Goal: Find specific page/section: Find specific page/section

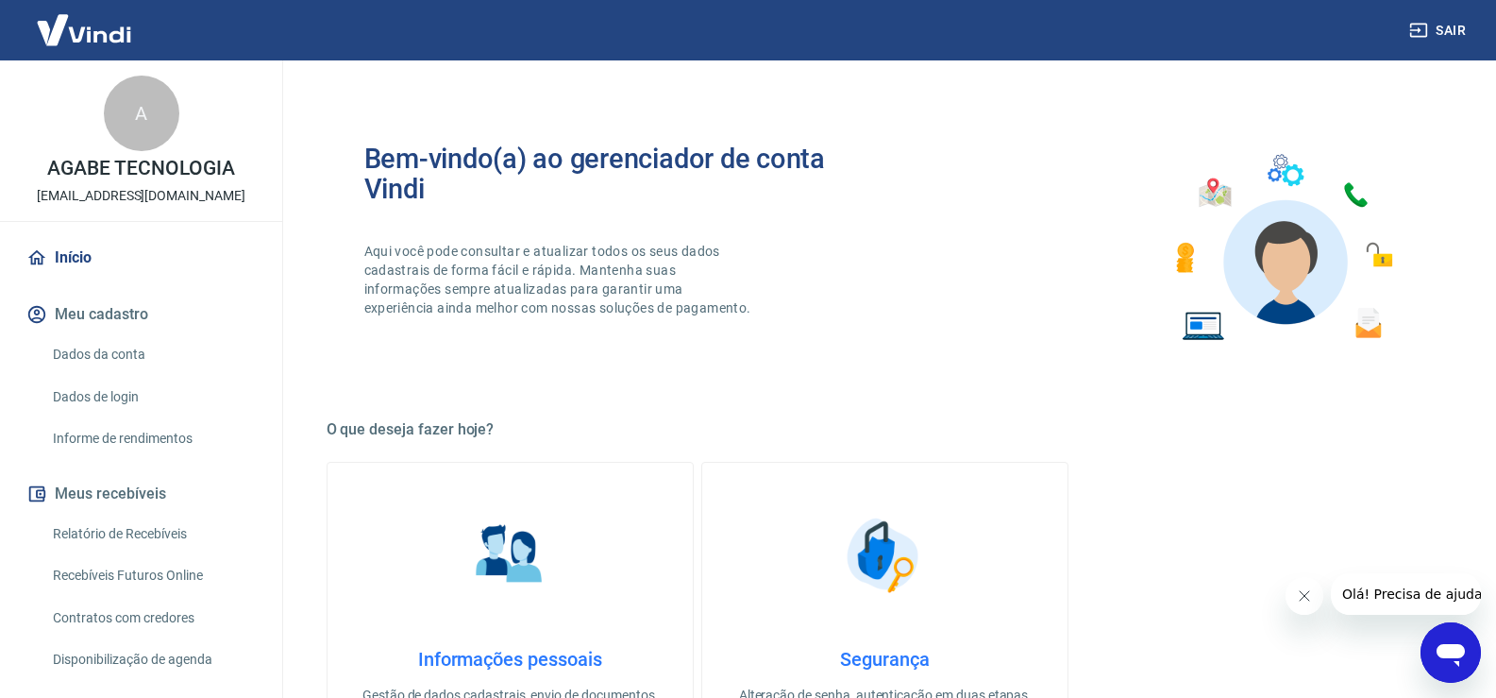
click at [189, 545] on link "Relatório de Recebíveis" at bounding box center [152, 533] width 214 height 39
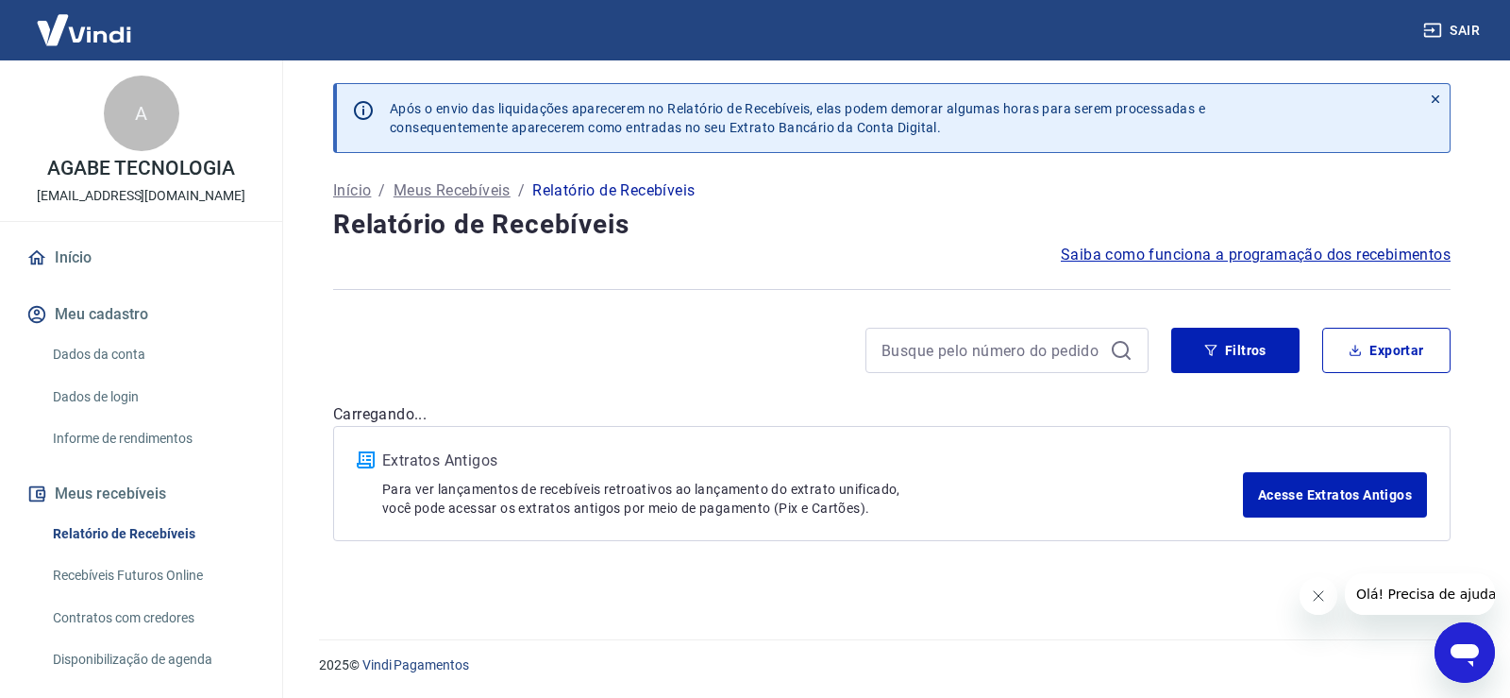
click at [197, 565] on link "Recebíveis Futuros Online" at bounding box center [152, 575] width 214 height 39
